Goal: Communication & Community: Ask a question

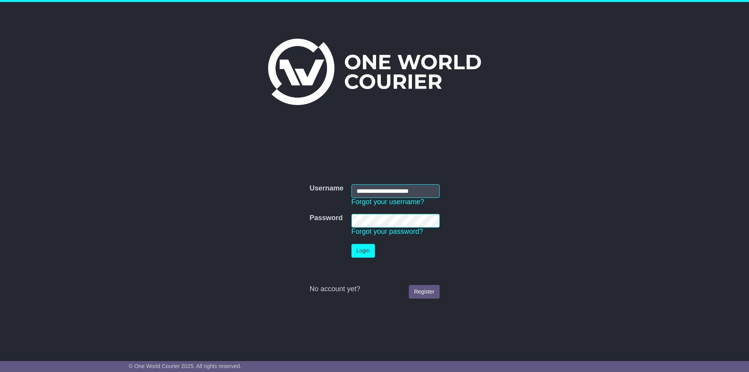
click at [372, 255] on button "Login" at bounding box center [362, 251] width 23 height 14
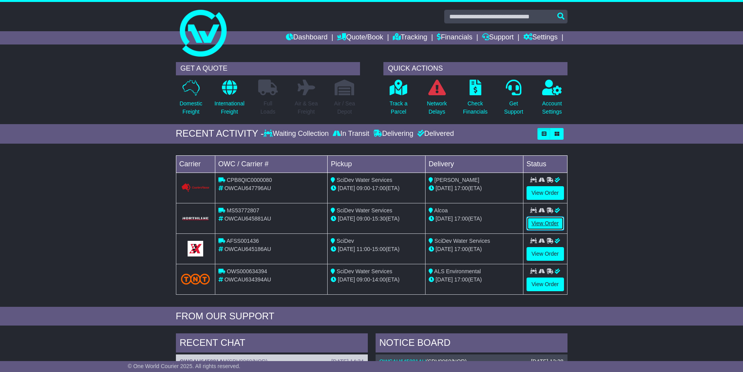
click at [546, 226] on link "View Order" at bounding box center [545, 223] width 37 height 14
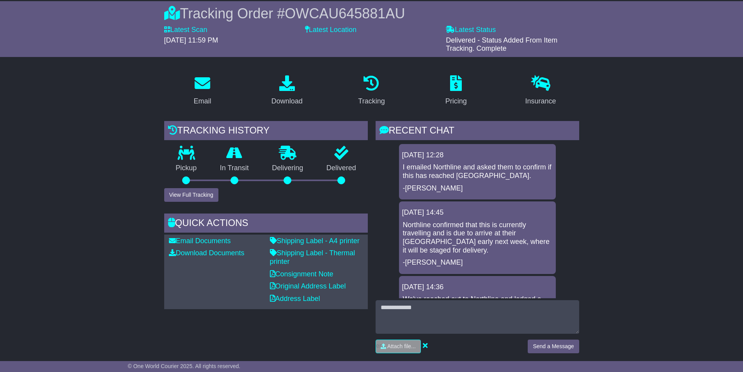
scroll to position [78, 0]
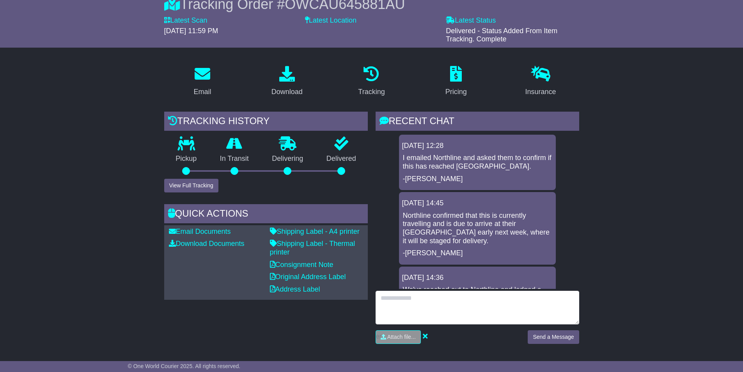
click at [404, 298] on textarea at bounding box center [478, 308] width 204 height 34
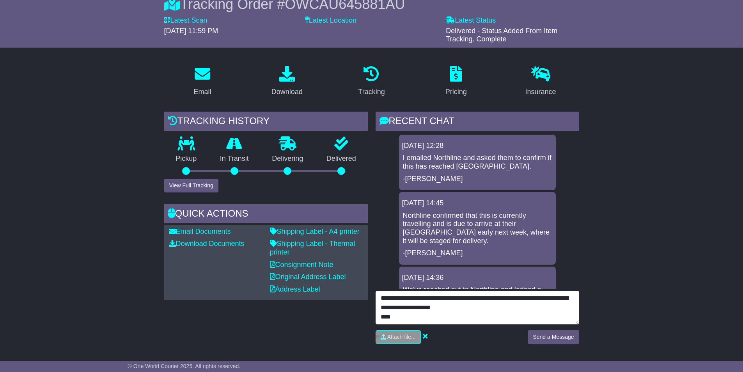
type textarea "**********"
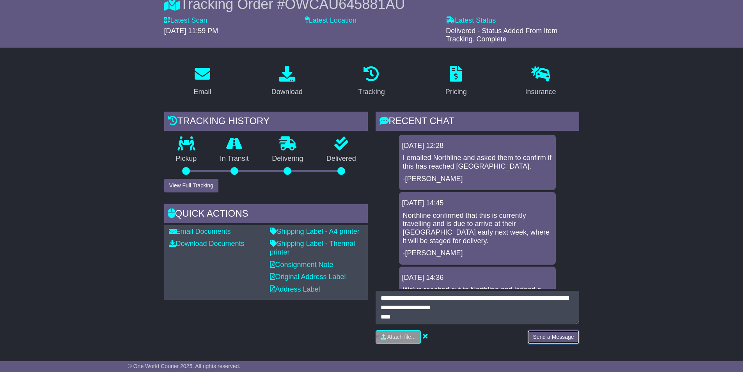
click at [534, 338] on button "Send a Message" at bounding box center [553, 337] width 51 height 14
